Goal: Task Accomplishment & Management: Use online tool/utility

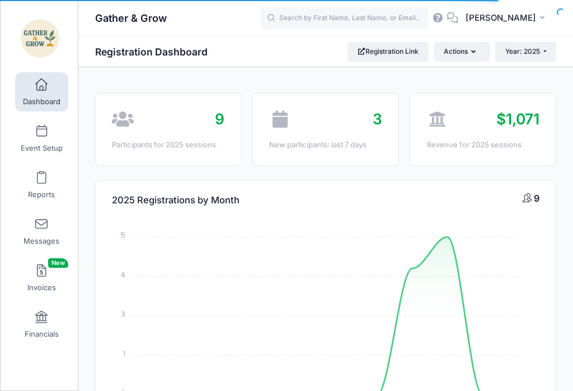
select select
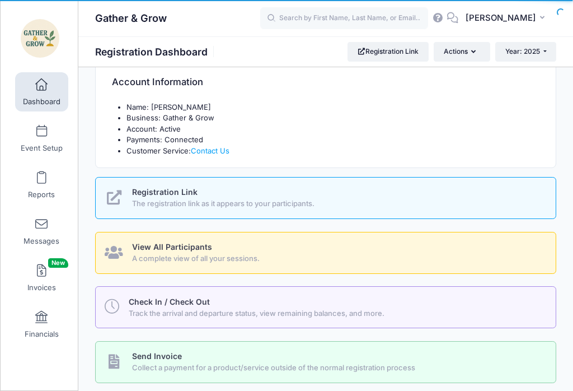
scroll to position [371, 0]
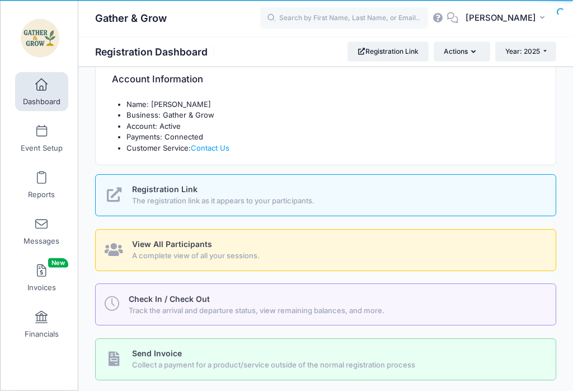
click at [466, 306] on span "Track the arrival and departure status, view remaining balances, and more." at bounding box center [336, 311] width 415 height 11
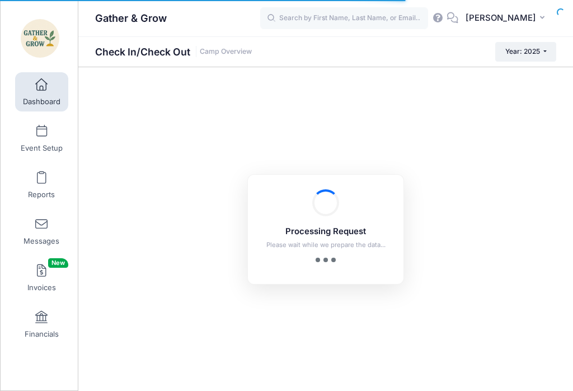
checkbox input "true"
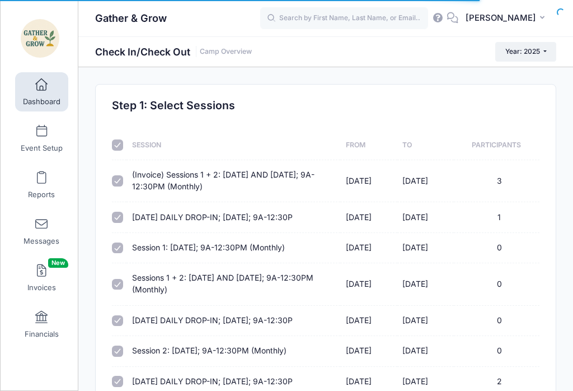
click at [120, 151] on input "checkbox" at bounding box center [117, 144] width 11 height 11
checkbox input "false"
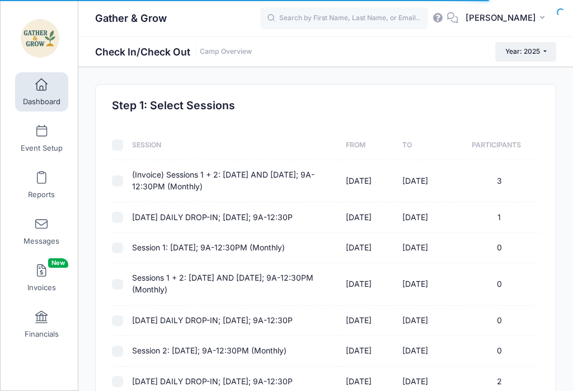
checkbox input "false"
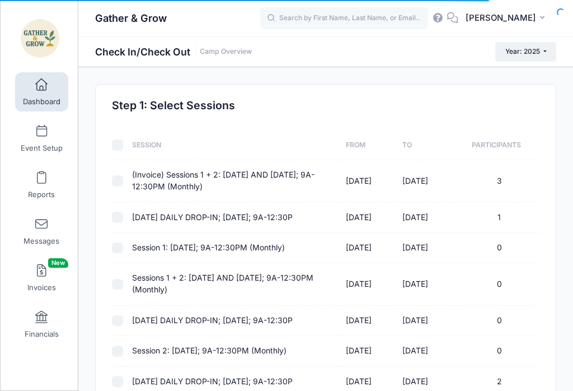
checkbox input "false"
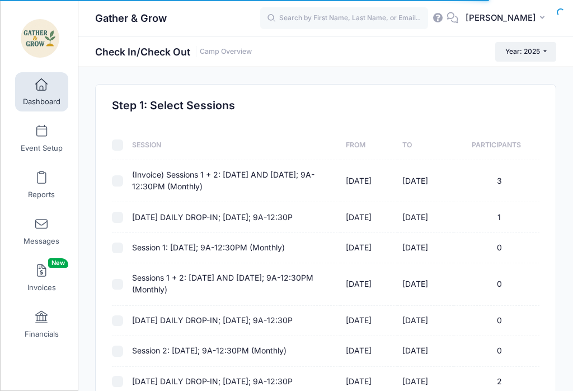
checkbox input "false"
click at [121, 177] on input "checkbox" at bounding box center [117, 180] width 11 height 11
checkbox input "true"
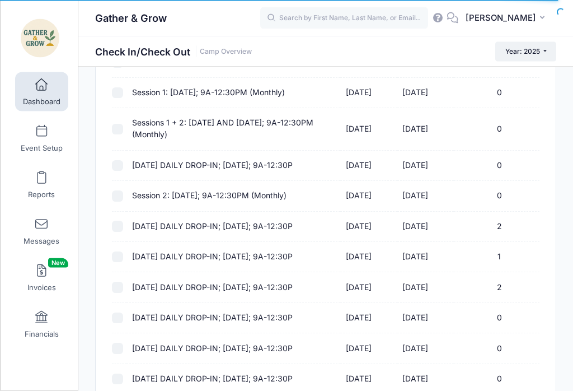
scroll to position [157, 0]
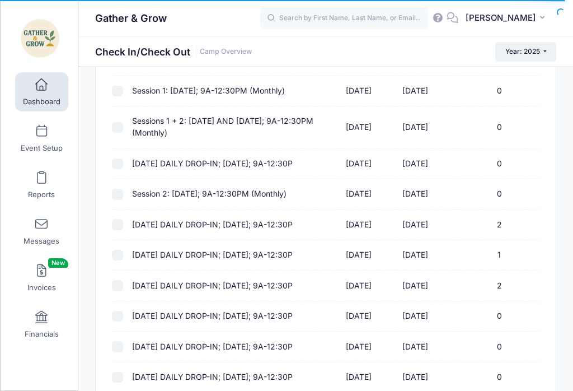
click at [121, 289] on input "checkbox" at bounding box center [117, 285] width 11 height 11
checkbox input "true"
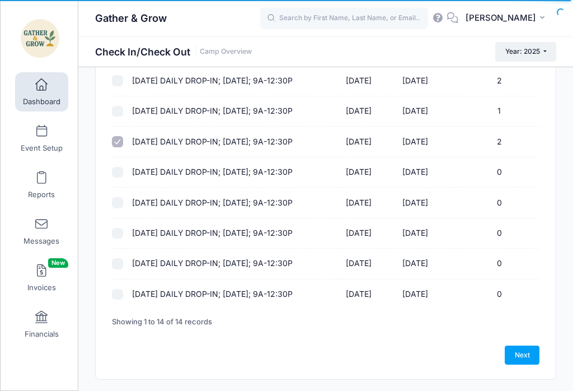
scroll to position [315, 0]
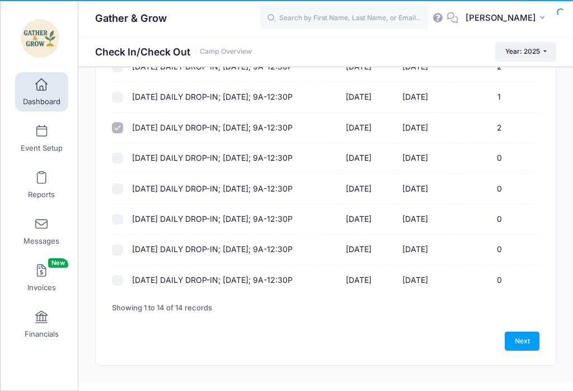
click at [527, 343] on link "Next" at bounding box center [522, 340] width 35 height 19
select select "10"
